Goal: Task Accomplishment & Management: Complete application form

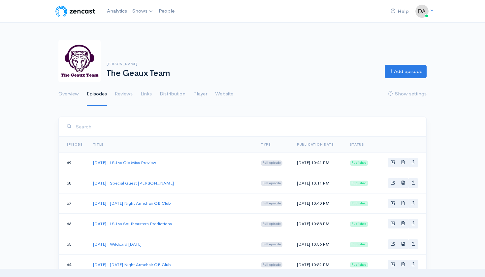
click at [392, 75] on link "Add episode" at bounding box center [406, 72] width 42 height 14
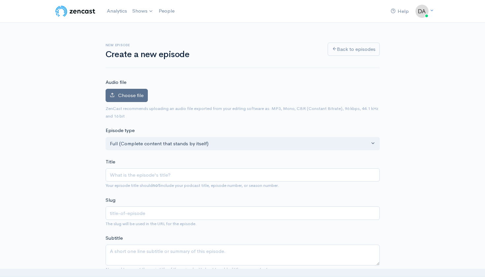
click at [136, 97] on span "Choose file" at bounding box center [130, 95] width 25 height 6
click at [0, 0] on input "Choose file" at bounding box center [0, 0] width 0 height 0
click at [135, 95] on span "Choose file" at bounding box center [130, 95] width 25 height 6
click at [0, 0] on input "Choose file" at bounding box center [0, 0] width 0 height 0
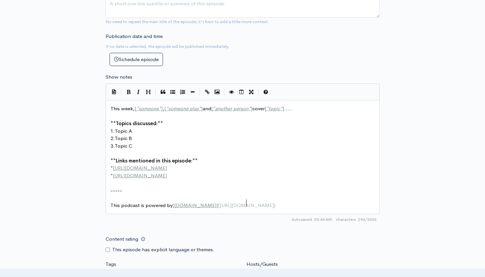
scroll to position [1, 0]
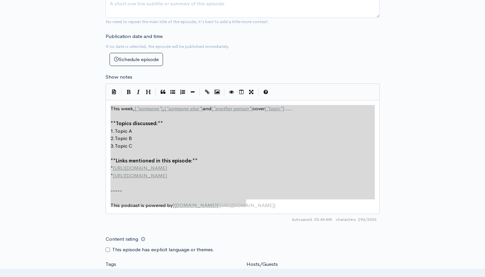
drag, startPoint x: 250, startPoint y: 193, endPoint x: 101, endPoint y: 92, distance: 179.8
type textarea "​This week, [*someone*], [*someone else*] and [*another person*] cover [*topic*…"
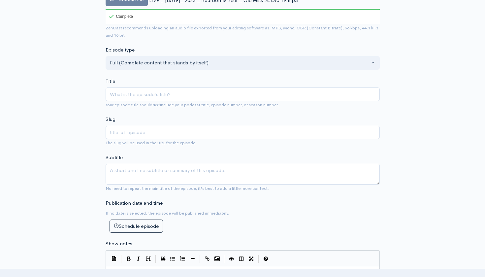
scroll to position [3, 0]
click at [153, 88] on input "Title" at bounding box center [243, 95] width 274 height 14
paste input "LIVE | September 27, 2025 | Bourbon & Beer | Ole Miss 24 LSU 19"
click at [124, 88] on input "LIVE | September 27, 2025 | Bourbon & Beer | Ole Miss 24 LSU 19" at bounding box center [243, 95] width 274 height 14
type input "LIVE |September 27, 2025 | Bourbon & Beer | Ole Miss 24 LSU 19"
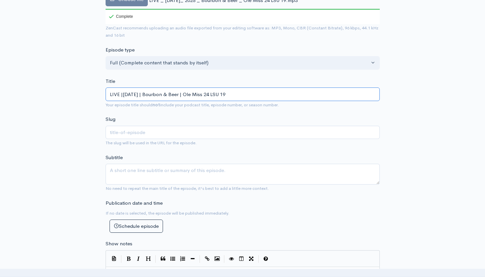
type input "live-september-27-2025-bourbon-beer-ole-miss-24-lsu-19"
type input "LIVESeptember 27, 2025 | Bourbon & Beer | Ole Miss 24 LSU 19"
type input "liveseptember-27-2025-bourbon-beer-ole-miss-24-lsu-19"
type input "LIVSeptember 27, 2025 | Bourbon & Beer | Ole Miss 24 LSU 19"
type input "livseptember-27-2025-bourbon-beer-ole-miss-24-lsu-19"
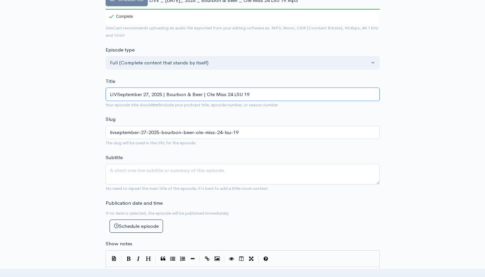
type input "LISeptember 27, 2025 | Bourbon & Beer | Ole Miss 24 LSU 19"
type input "liseptember-27-2025-bourbon-beer-ole-miss-24-lsu-19"
type input "LSeptember 27, 2025 | Bourbon & Beer | Ole Miss 24 LSU 19"
type input "lseptember-27-2025-bourbon-beer-ole-miss-24-lsu-19"
type input "[DATE] | Bourbon & Beer | Ole Miss 24 LSU 19"
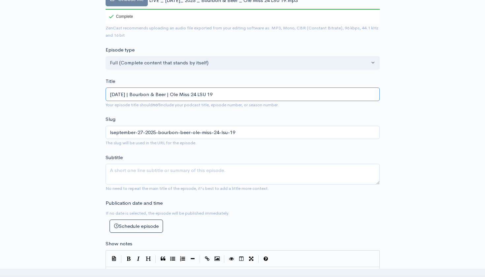
type input "september-27-2025-bourbon-beer-ole-miss-24-lsu-19"
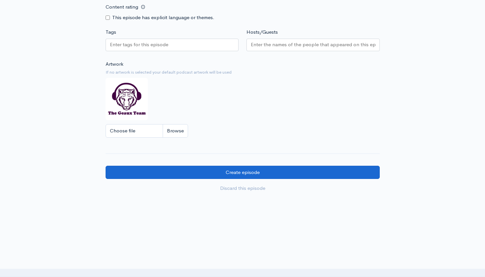
scroll to position [509, 0]
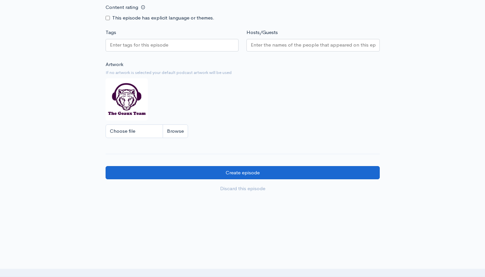
type input "[DATE] | Bourbon & Beer | Ole Miss 24 LSU 19"
click at [267, 166] on input "Create episode" at bounding box center [243, 173] width 274 height 14
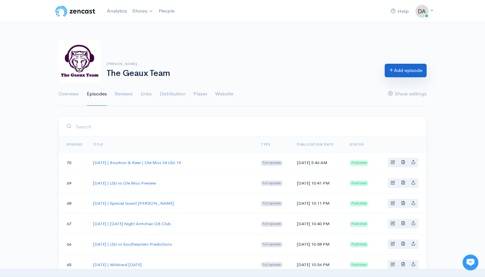
click at [407, 77] on link "Add episode" at bounding box center [406, 71] width 42 height 14
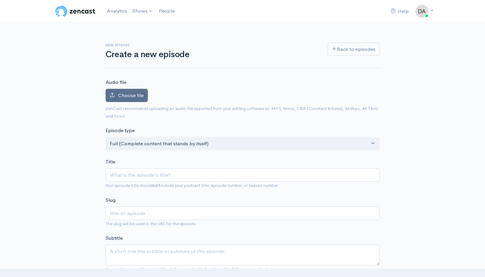
click at [146, 96] on label "Choose file" at bounding box center [127, 96] width 42 height 14
click at [0, 0] on input "Choose file" at bounding box center [0, 0] width 0 height 0
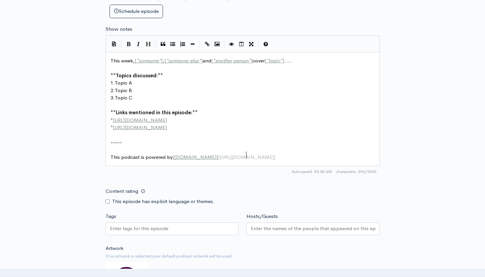
scroll to position [1, 0]
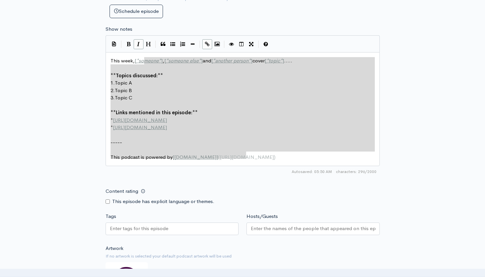
type textarea "This week, [*someone*], [*someone else*] and [*another person*] cover [*topic*]…"
drag, startPoint x: 264, startPoint y: 147, endPoint x: 99, endPoint y: 47, distance: 192.8
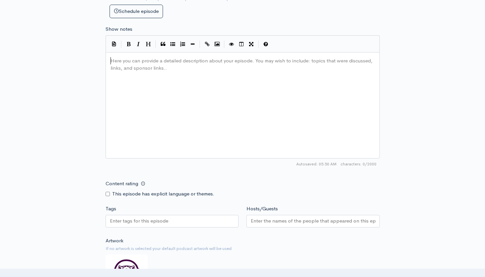
type textarea "​"
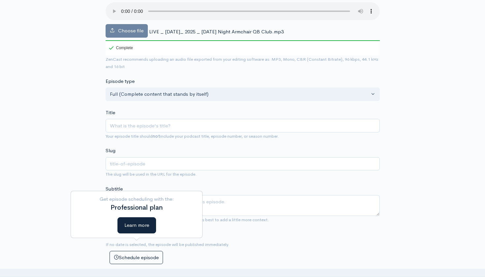
scroll to position [78, 0]
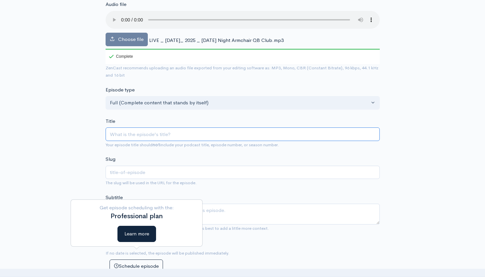
click at [173, 129] on input "Title" at bounding box center [243, 134] width 274 height 14
paste input "LIVE | [DATE] | [DATE] Night Armchair QB Club"
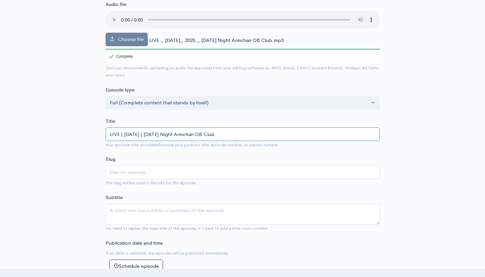
click at [125, 127] on input "LIVE | [DATE] | [DATE] Night Armchair QB Club" at bounding box center [243, 134] width 274 height 14
click at [124, 127] on input "LIVE | [DATE] | [DATE] Night Armchair QB Club" at bounding box center [243, 134] width 274 height 14
type input "LIVE |[DATE] | [DATE] Night Armchair QB Club"
type input "live-[DATE]-[DATE]-night-armchair-qb-club"
type input "LIVESeptember 29, 2025 | [DATE] Night Armchair QB Club"
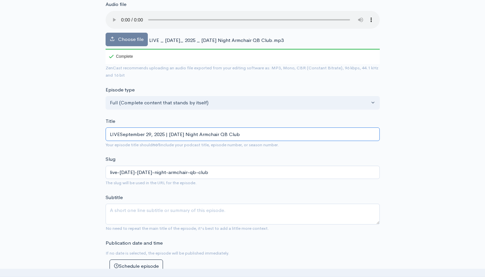
type input "liveseptember-29-2025-[DATE]-night-armchair-qb-club"
type input "LIVSeptember 29, 2025 | [DATE] Night Armchair QB Club"
type input "livseptember-29-2025-[DATE]-night-armchair-qb-club"
type input "LISeptember 29, 2025 | [DATE] Night Armchair QB Club"
type input "liseptember-29-2025-[DATE]-night-armchair-qb-club"
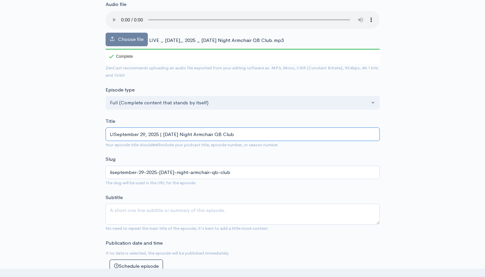
type input "LSeptember 29, 2025 | [DATE] Night Armchair QB Club"
type input "lseptember-29-2025-[DATE]-night-armchair-qb-club"
type input "[DATE] | [DATE] Night Armchair QB Club"
type input "[DATE]-[DATE]-night-armchair-qb-club"
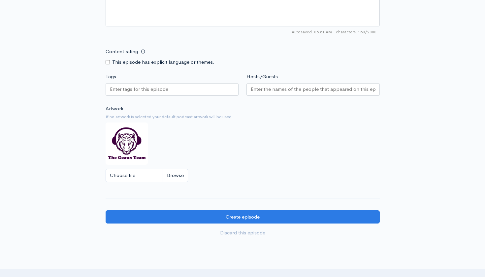
scroll to position [468, 0]
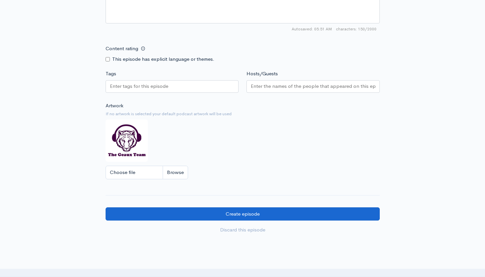
type input "[DATE] | [DATE] Night Armchair QB Club"
click at [200, 207] on input "Create episode" at bounding box center [243, 214] width 274 height 14
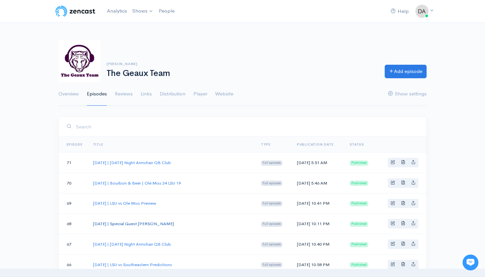
click at [171, 223] on link "[DATE] | Special Guest [PERSON_NAME]" at bounding box center [133, 224] width 81 height 6
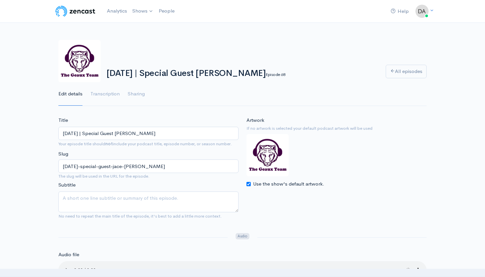
click at [165, 132] on input "[DATE] | Special Guest [PERSON_NAME]" at bounding box center [148, 134] width 180 height 14
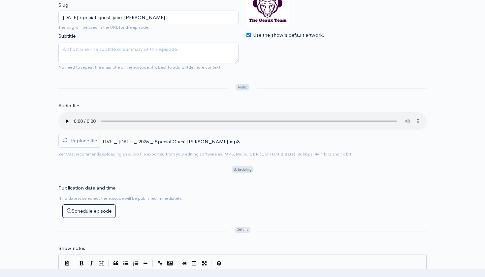
scroll to position [240, 0]
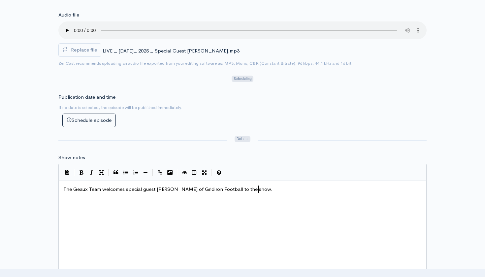
click at [168, 184] on div "xxxxxxxxxx The Geaux Team welcomes special guest Jace LeJeune of Gridiron Footb…" at bounding box center [242, 189] width 361 height 10
click at [168, 184] on div "x The Geaux Team welcomes special guest Jace LeJeune of Gridiron Football to th…" at bounding box center [242, 189] width 361 height 10
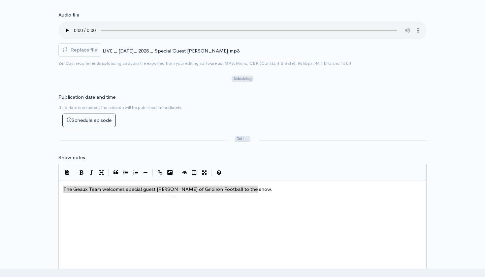
scroll to position [3, 0]
type textarea "The Geaux Team welcomes special guest Jace LeJeune of Gridiron Football to the …"
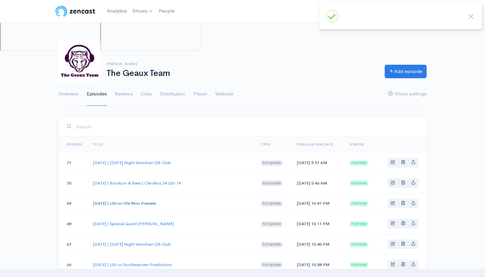
click at [156, 201] on link "[DATE] | LSU vs Ole Miss Preview" at bounding box center [124, 203] width 63 height 6
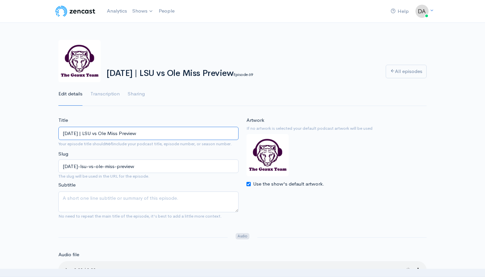
click at [150, 136] on input "[DATE] | LSU vs Ole Miss Preview" at bounding box center [148, 134] width 180 height 14
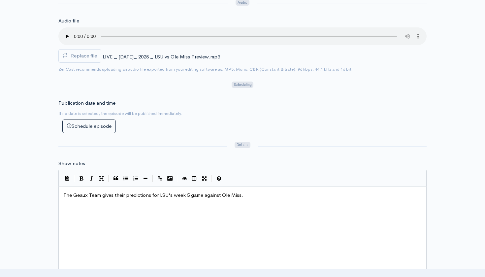
scroll to position [237, 0]
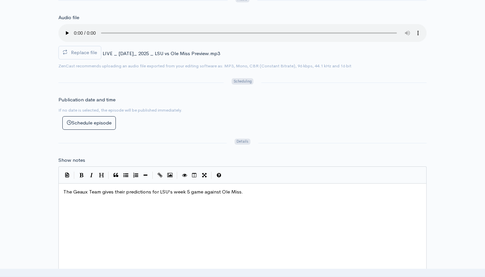
click at [190, 189] on span "The Geaux Team gives their predictions for LSU's week 5 game against Ole Miss." at bounding box center [153, 192] width 180 height 6
type textarea "The Geaux Team gives their predictions for LSU's week 5 game against Ole Miss."
